Goal: Transaction & Acquisition: Purchase product/service

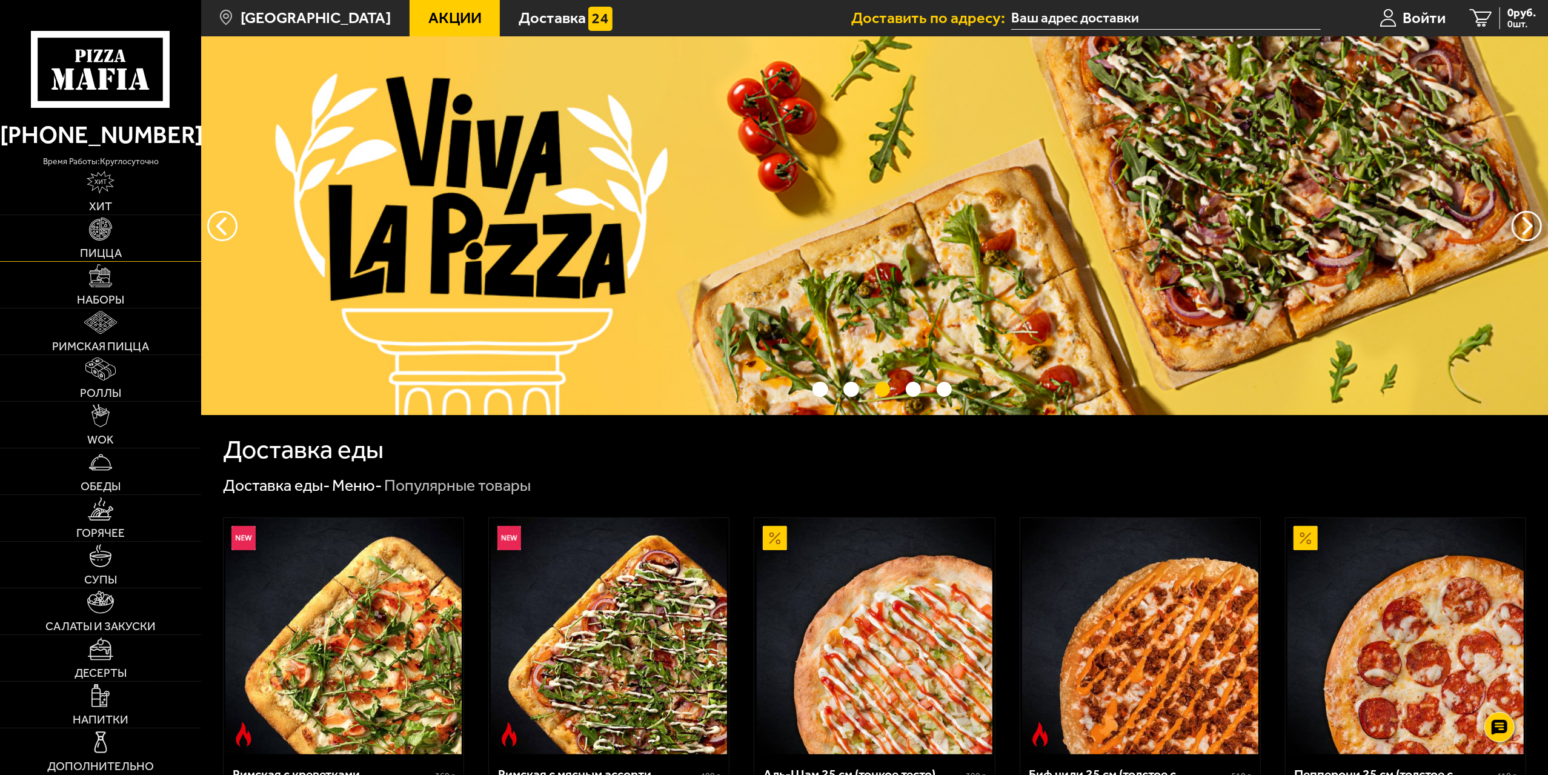
click at [104, 222] on img at bounding box center [100, 229] width 23 height 23
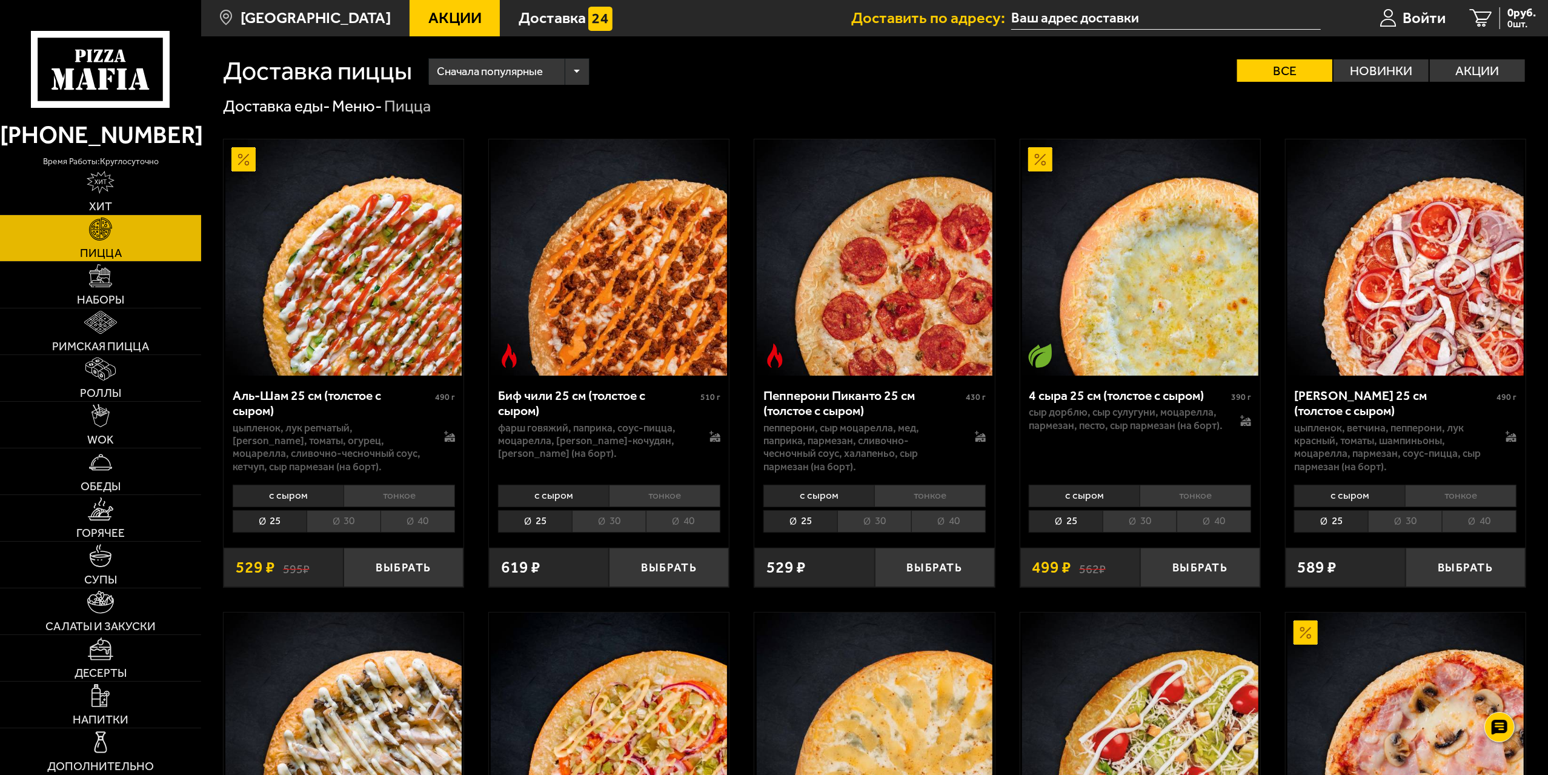
click at [958, 527] on li "40" at bounding box center [949, 521] width 75 height 22
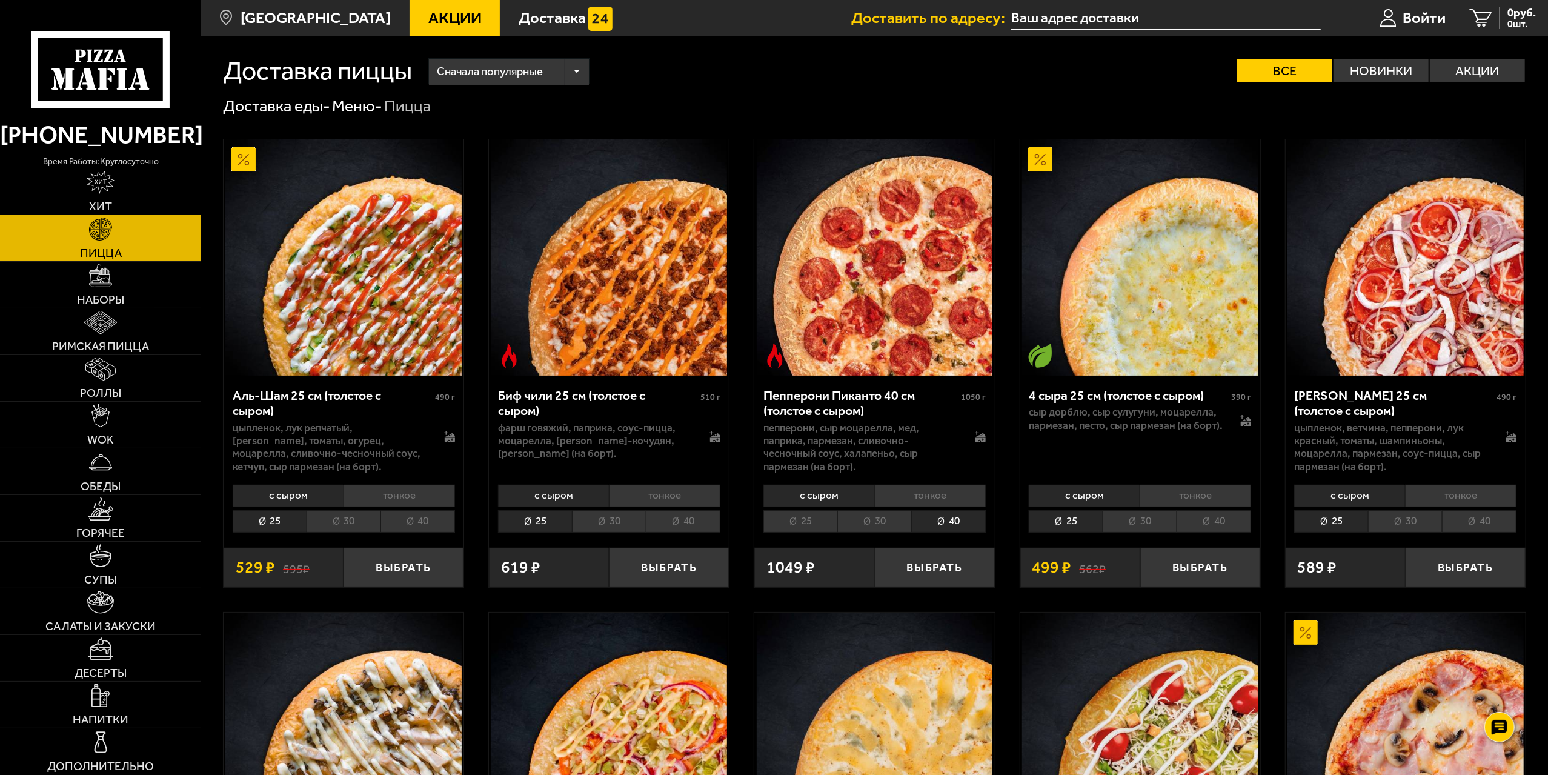
click at [821, 527] on li "25" at bounding box center [801, 521] width 74 height 22
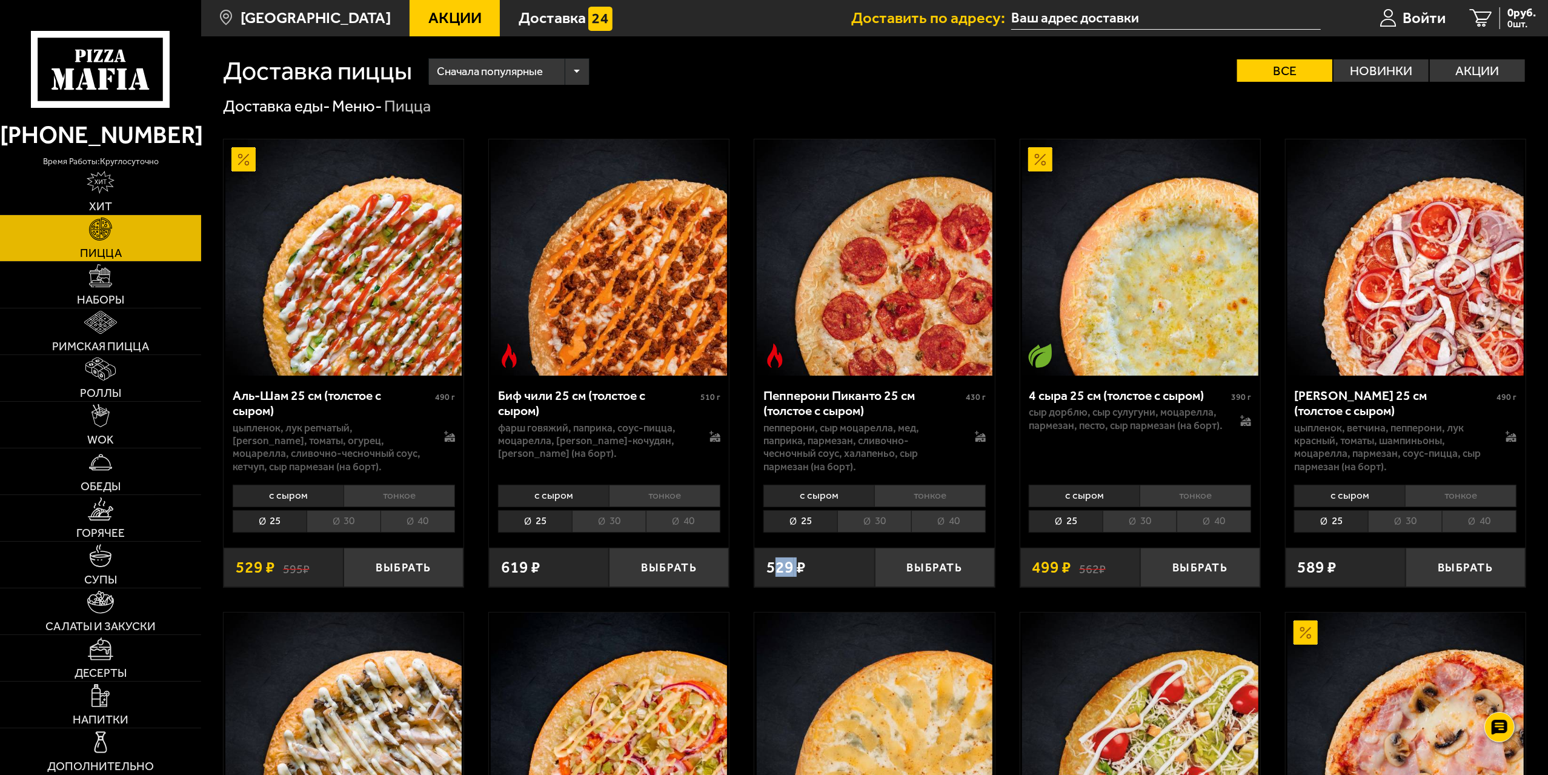
drag, startPoint x: 772, startPoint y: 572, endPoint x: 799, endPoint y: 565, distance: 27.5
click at [798, 570] on span "529 ₽" at bounding box center [786, 567] width 39 height 16
click at [806, 524] on li "25" at bounding box center [801, 521] width 74 height 22
drag, startPoint x: 765, startPoint y: 575, endPoint x: 815, endPoint y: 574, distance: 49.7
click at [802, 574] on div "529 ₽" at bounding box center [815, 567] width 120 height 39
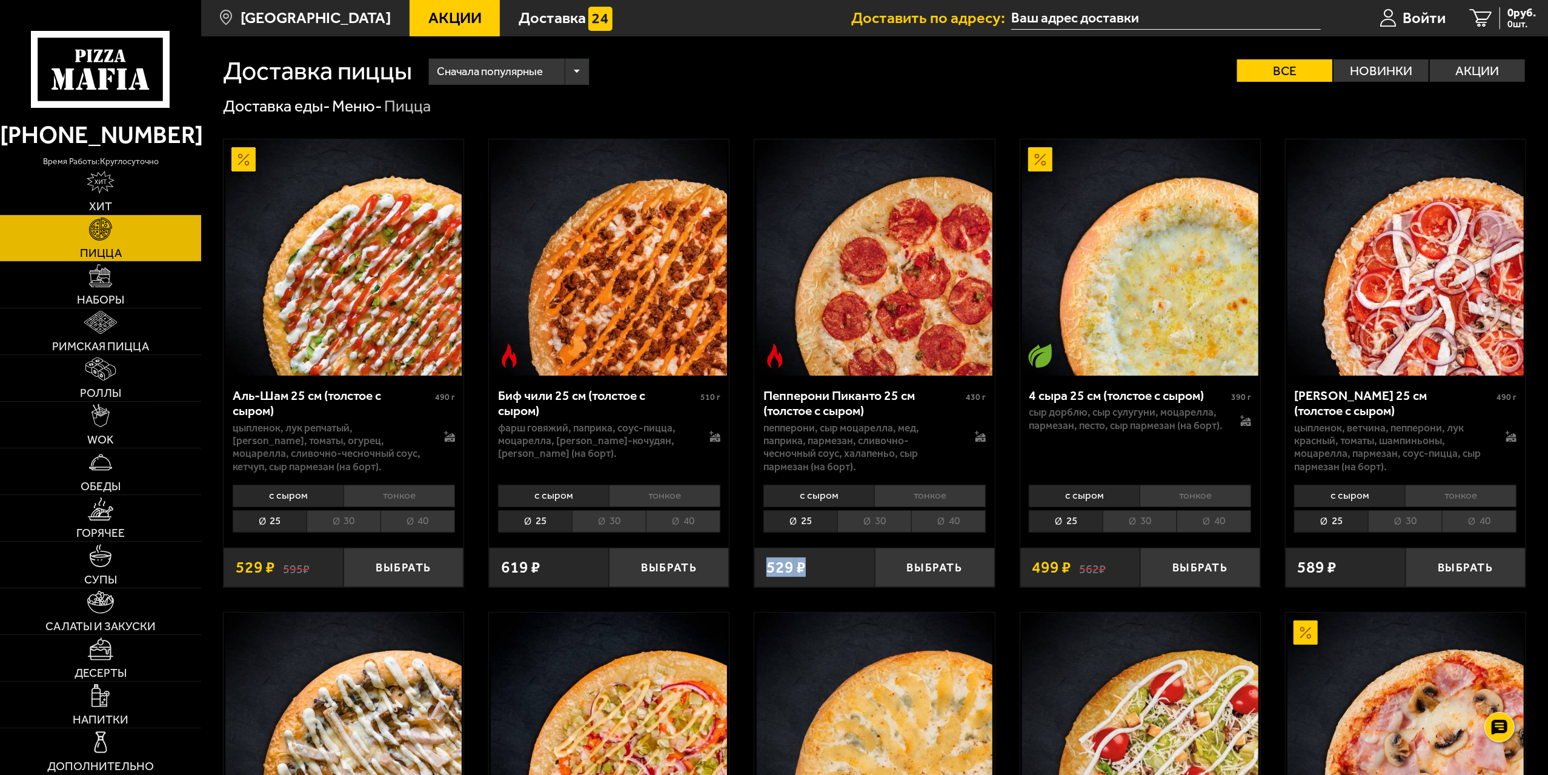
click at [815, 574] on div "529 ₽" at bounding box center [815, 567] width 120 height 39
click at [876, 525] on li "30" at bounding box center [875, 521] width 74 height 22
